Goal: Entertainment & Leisure: Consume media (video, audio)

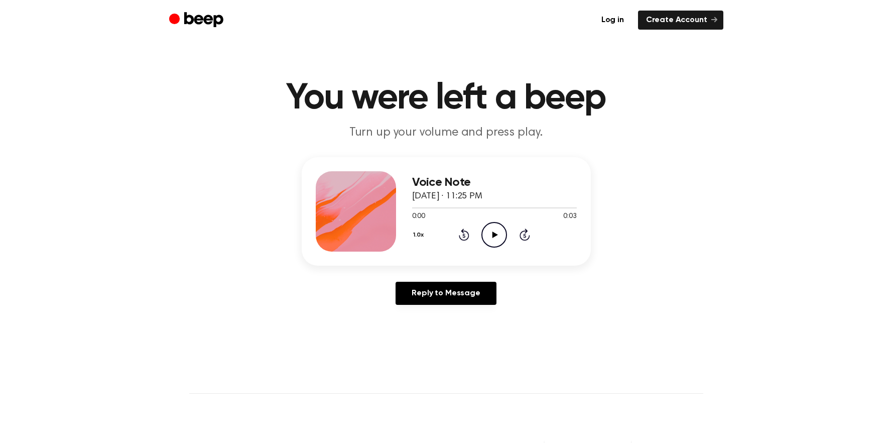
click at [494, 231] on icon "Play Audio" at bounding box center [495, 235] width 26 height 26
click at [495, 236] on icon "Play Audio" at bounding box center [495, 235] width 26 height 26
click at [493, 238] on icon "Play Audio" at bounding box center [495, 235] width 26 height 26
click at [499, 240] on icon "Play Audio" at bounding box center [495, 235] width 26 height 26
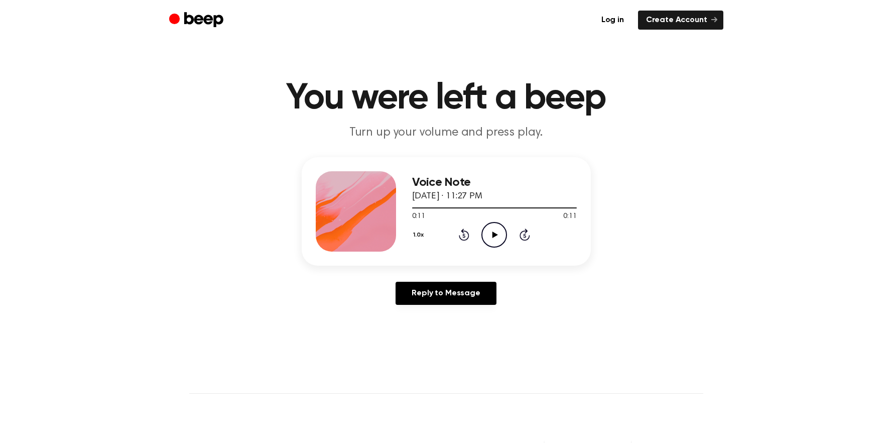
click at [492, 232] on icon "Play Audio" at bounding box center [495, 235] width 26 height 26
click at [490, 242] on icon "Play Audio" at bounding box center [495, 235] width 26 height 26
click at [497, 241] on icon "Play Audio" at bounding box center [495, 235] width 26 height 26
click at [488, 229] on icon "Play Audio" at bounding box center [495, 235] width 26 height 26
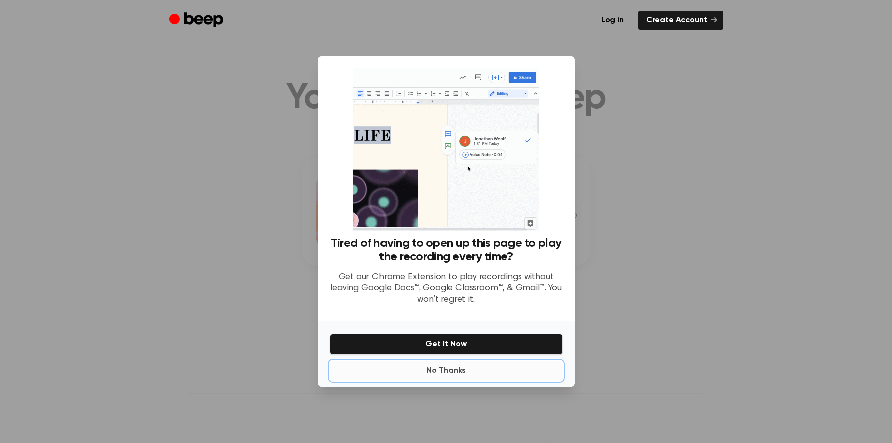
click at [436, 370] on button "No Thanks" at bounding box center [446, 371] width 233 height 20
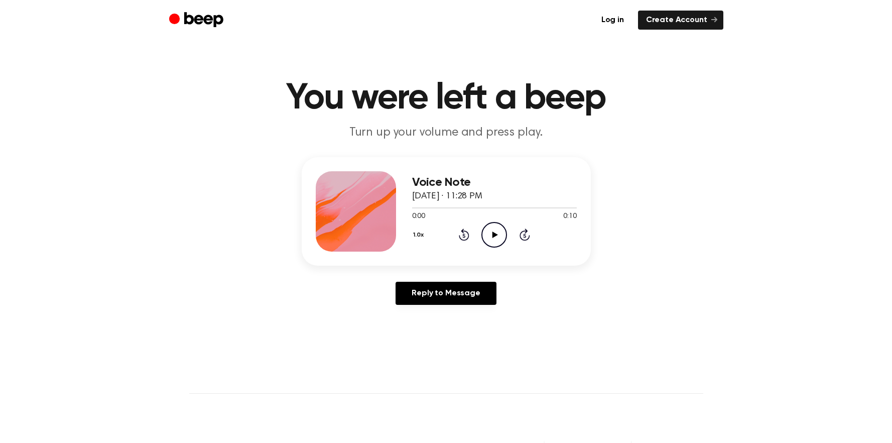
click at [501, 234] on icon "Play Audio" at bounding box center [495, 235] width 26 height 26
click at [493, 240] on icon "Play Audio" at bounding box center [495, 235] width 26 height 26
click at [502, 238] on icon "Play Audio" at bounding box center [495, 235] width 26 height 26
click at [494, 237] on icon "Pause Audio" at bounding box center [495, 235] width 26 height 26
click at [497, 234] on icon at bounding box center [496, 234] width 6 height 7
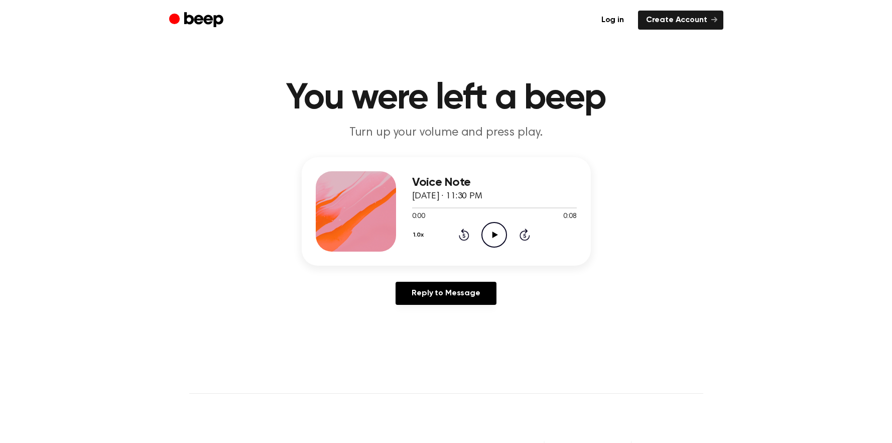
click at [492, 237] on icon "Play Audio" at bounding box center [495, 235] width 26 height 26
click at [495, 232] on icon "Play Audio" at bounding box center [495, 235] width 26 height 26
click at [492, 232] on icon "Play Audio" at bounding box center [495, 235] width 26 height 26
click at [496, 239] on icon "Pause Audio" at bounding box center [495, 235] width 26 height 26
drag, startPoint x: 462, startPoint y: 211, endPoint x: 381, endPoint y: 211, distance: 80.8
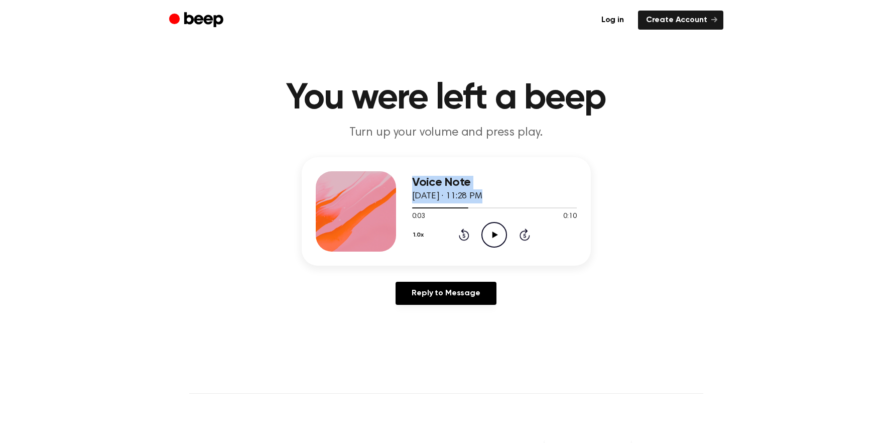
click at [381, 211] on div "Voice Note [DATE] · 11:28 PM 0:03 0:10 Your browser does not support the [objec…" at bounding box center [446, 211] width 289 height 108
drag, startPoint x: 544, startPoint y: 146, endPoint x: 517, endPoint y: 192, distance: 53.3
click at [544, 147] on main "You were left a beep Turn up your volume and press play. Voice Note [DATE] · 11…" at bounding box center [446, 309] width 892 height 619
